Goal: Find specific page/section: Find specific page/section

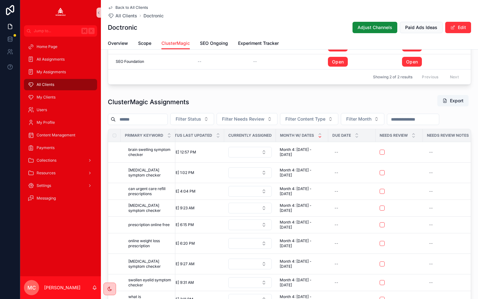
scroll to position [630, 0]
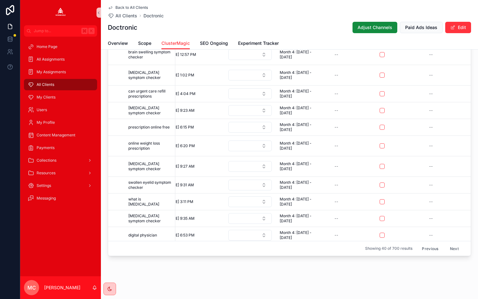
click at [432, 246] on button "Previous" at bounding box center [430, 248] width 25 height 10
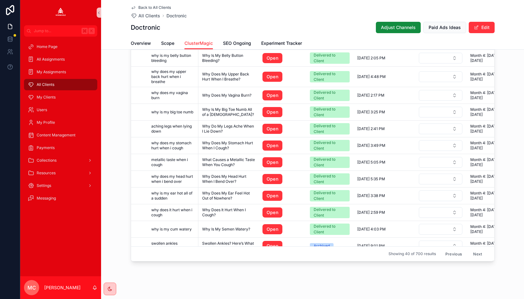
scroll to position [609, 0]
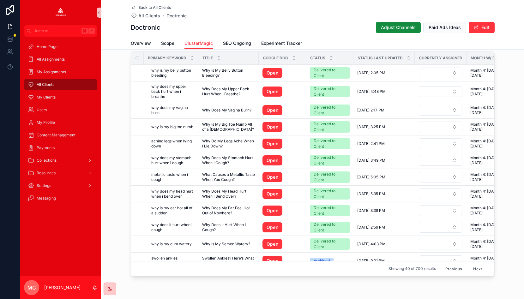
click at [450, 270] on button "Previous" at bounding box center [453, 269] width 25 height 10
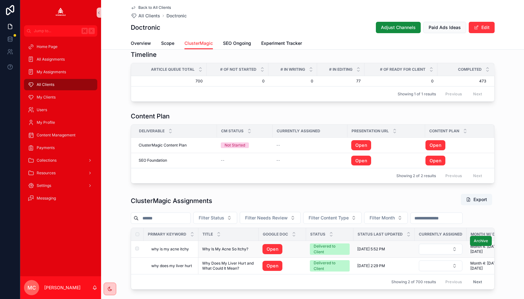
scroll to position [467, 0]
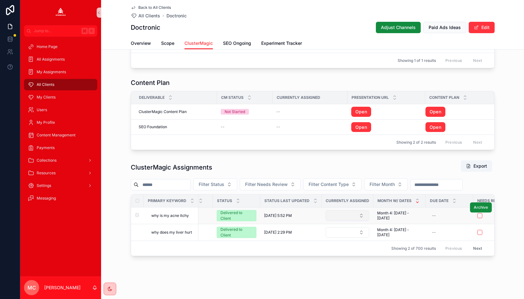
scroll to position [0, 0]
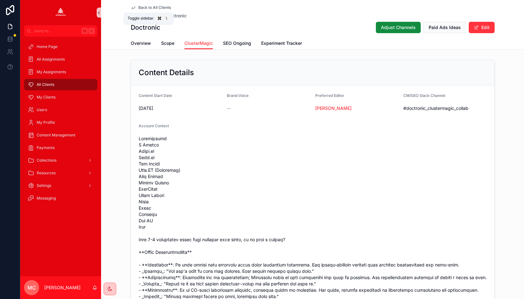
click at [99, 15] on icon "scrollable content" at bounding box center [99, 12] width 4 height 5
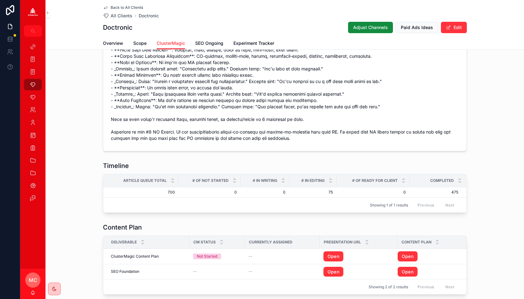
scroll to position [467, 0]
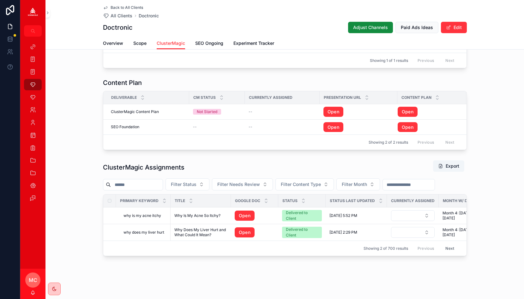
click at [472, 180] on div "ClusterMagic Assignments Export Filter Status Filter Needs Review Filter Conten…" at bounding box center [284, 207] width 478 height 101
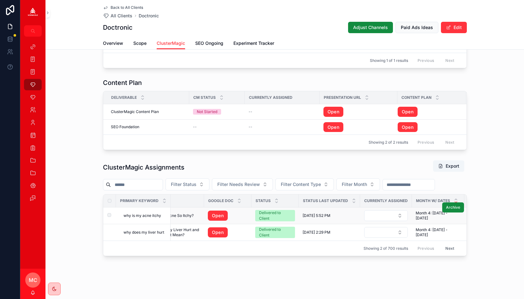
scroll to position [0, 59]
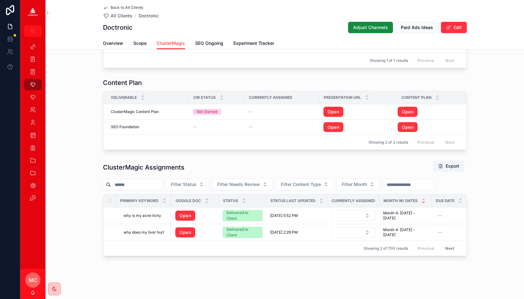
click at [449, 248] on button "Next" at bounding box center [450, 248] width 18 height 10
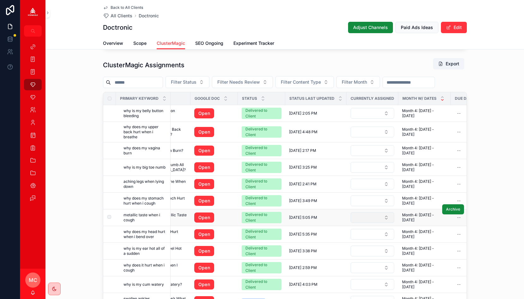
scroll to position [0, 41]
